Goal: Information Seeking & Learning: Learn about a topic

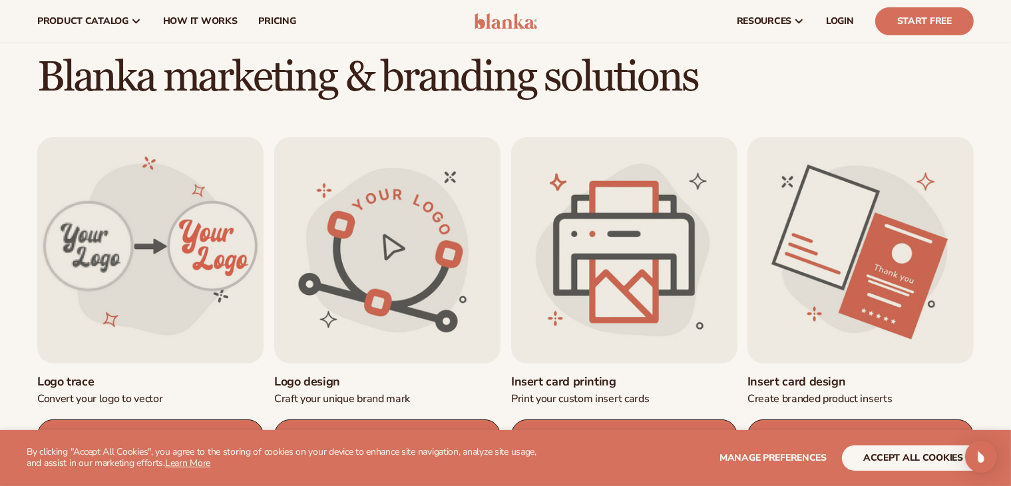
scroll to position [67, 0]
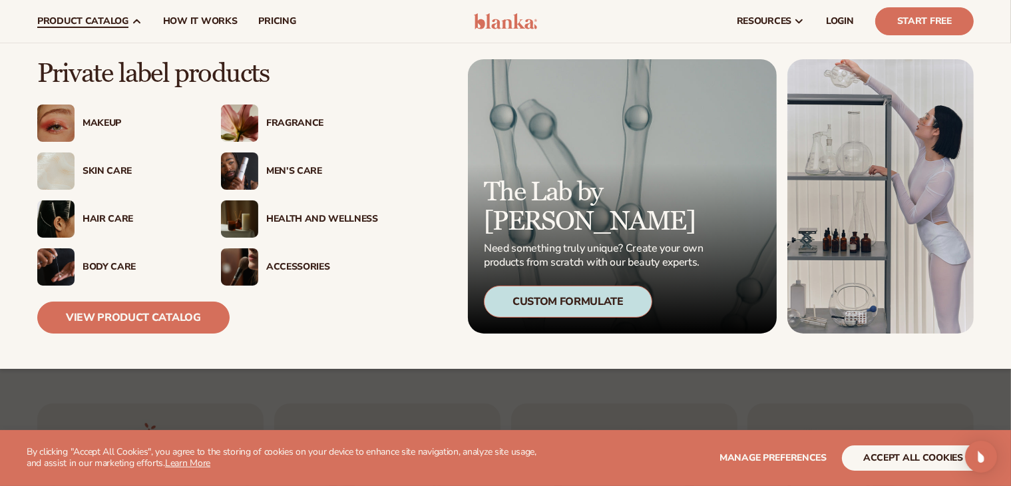
click at [297, 125] on div "Fragrance" at bounding box center [322, 123] width 112 height 11
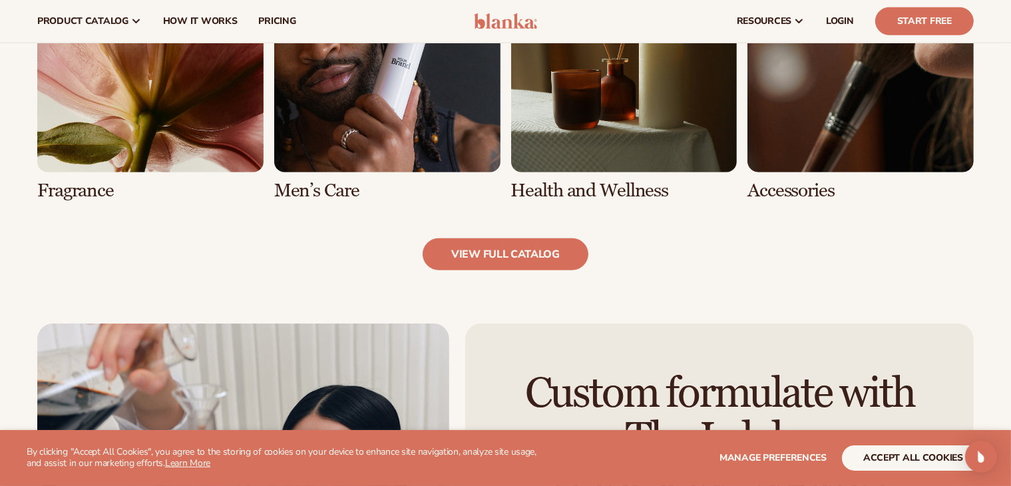
scroll to position [1198, 0]
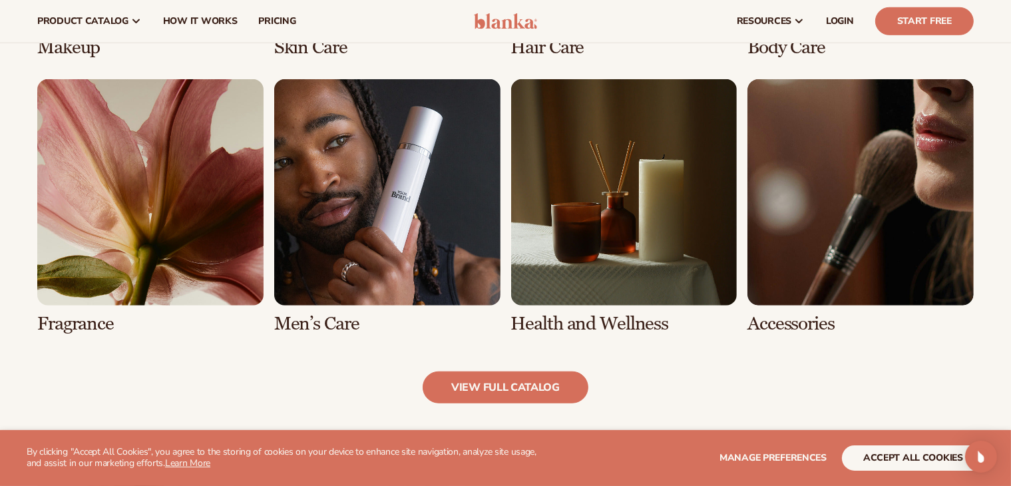
click at [144, 149] on link "5 / 8" at bounding box center [150, 206] width 226 height 255
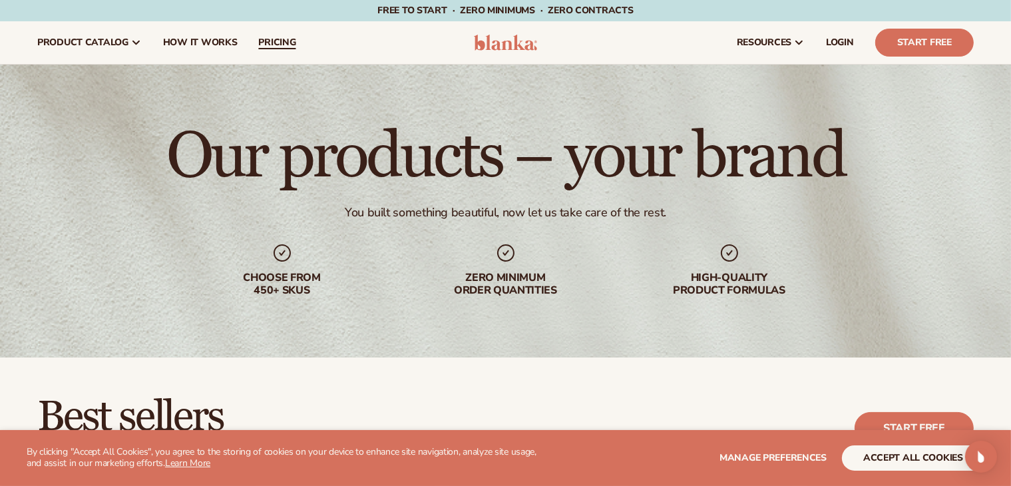
click at [260, 41] on span "pricing" at bounding box center [276, 42] width 37 height 11
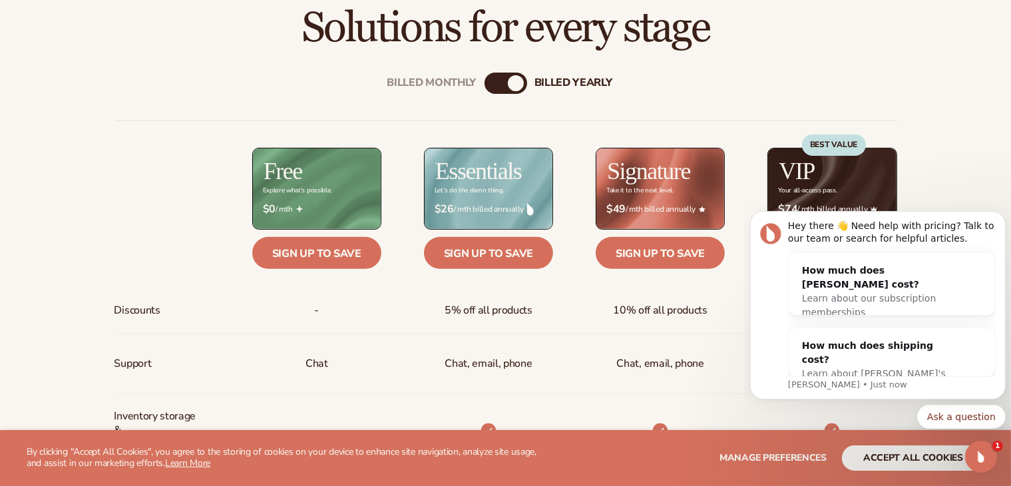
scroll to position [533, 0]
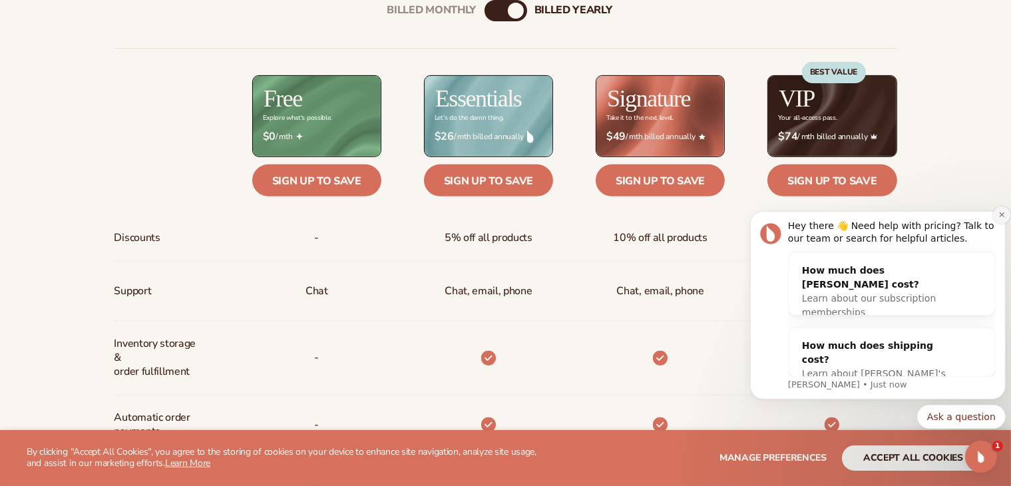
click at [1004, 210] on icon "Dismiss notification" at bounding box center [1001, 213] width 7 height 7
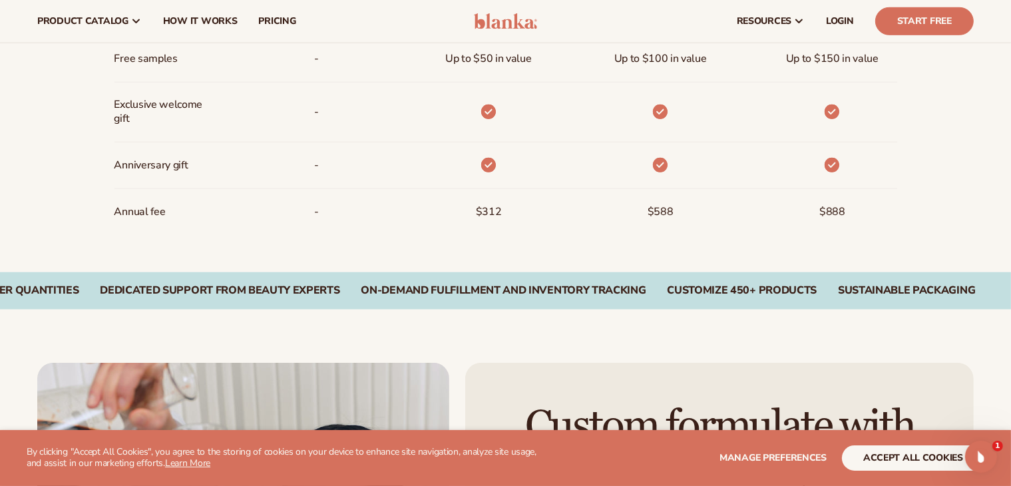
scroll to position [1065, 0]
